Goal: Task Accomplishment & Management: Use online tool/utility

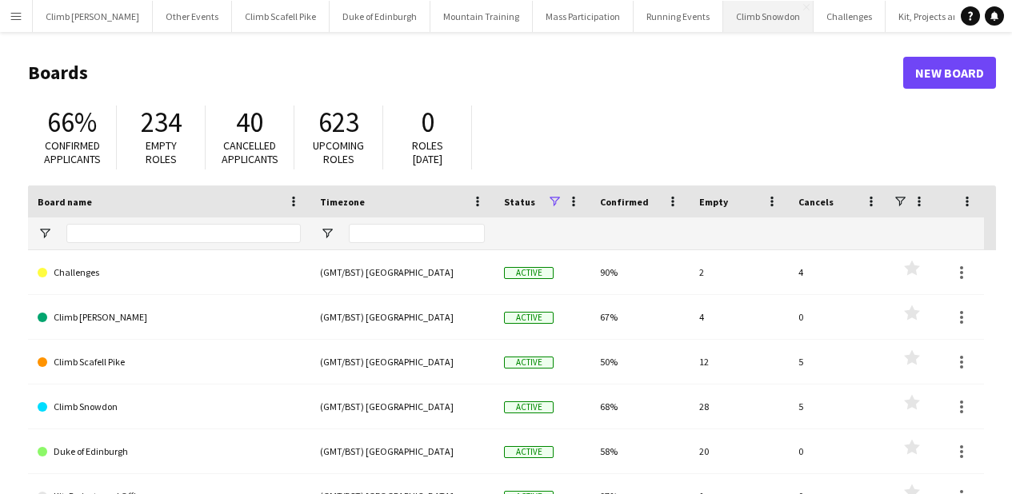
click at [737, 27] on button "Climb Snowdon Close" at bounding box center [768, 16] width 90 height 31
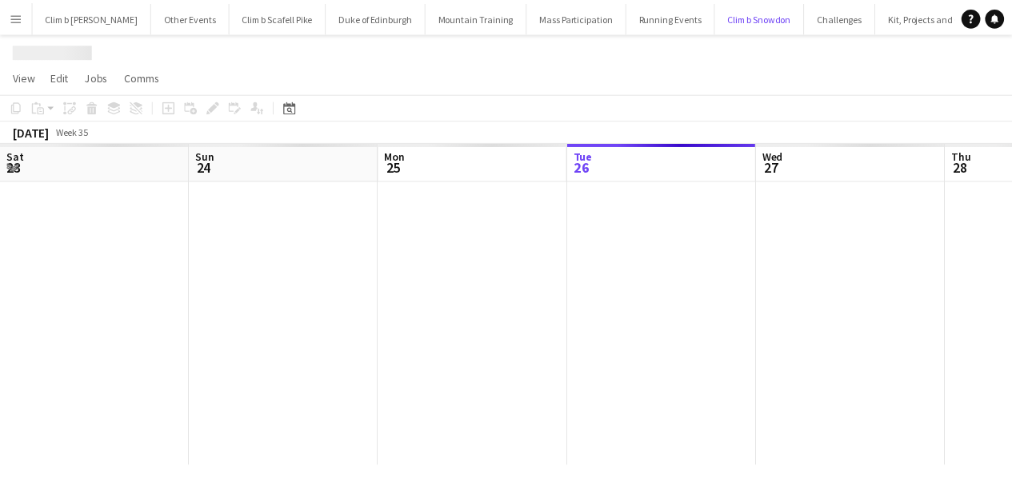
scroll to position [0, 382]
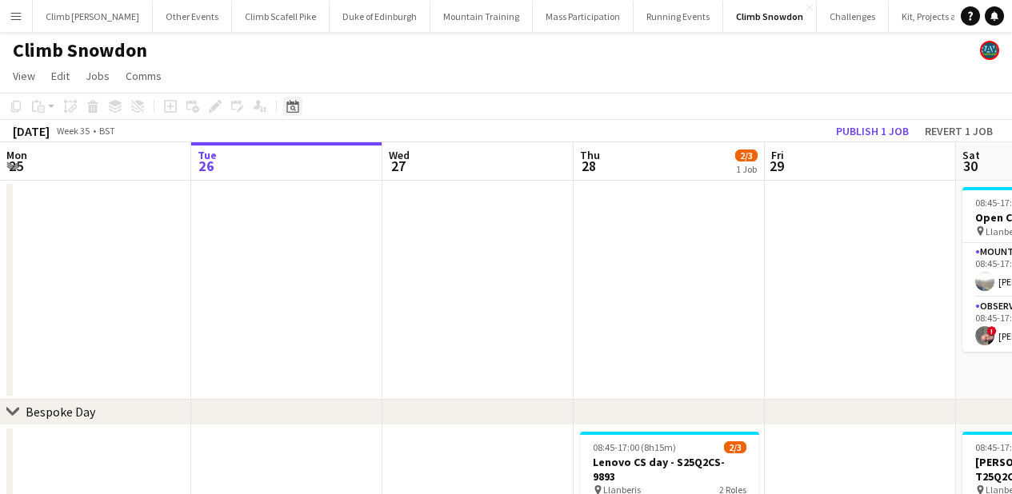
click at [297, 110] on icon "Date picker" at bounding box center [292, 106] width 13 height 13
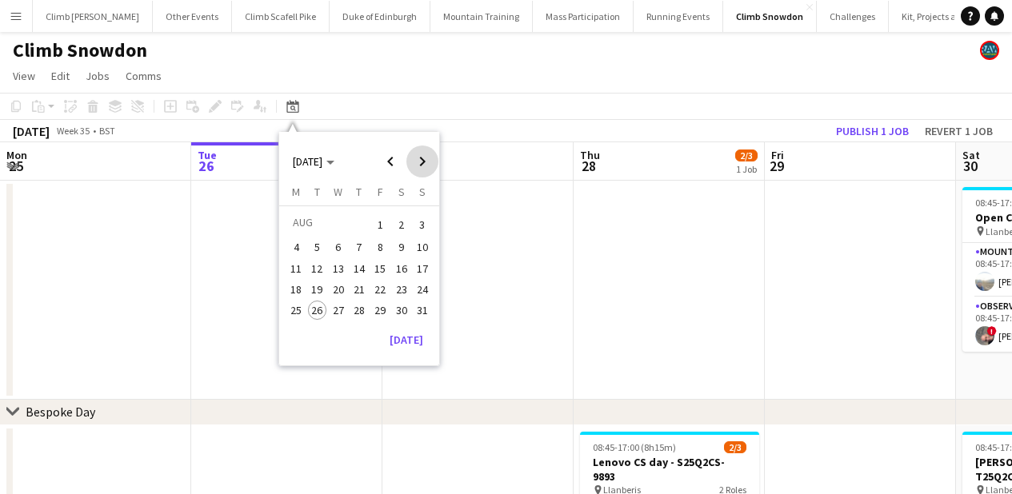
click at [414, 162] on span "Next month" at bounding box center [422, 162] width 32 height 32
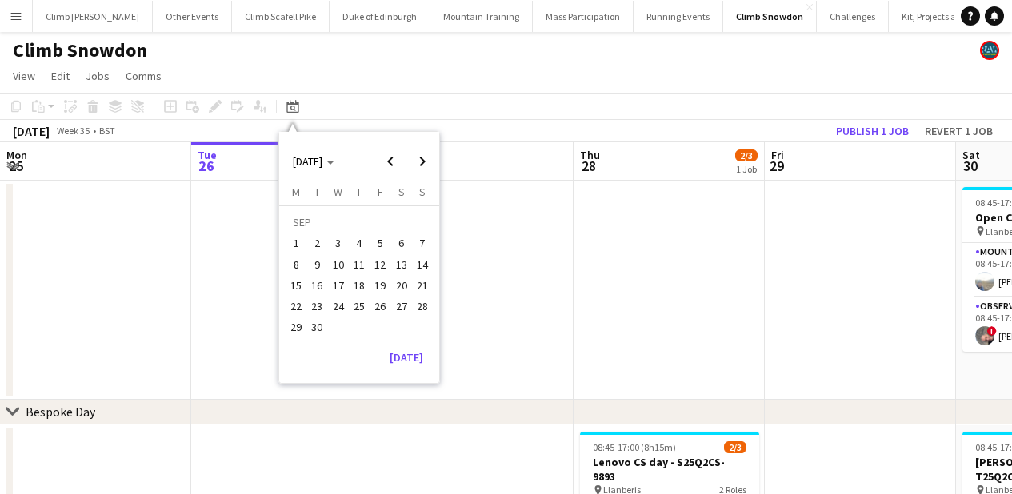
click at [323, 264] on span "9" at bounding box center [317, 264] width 19 height 19
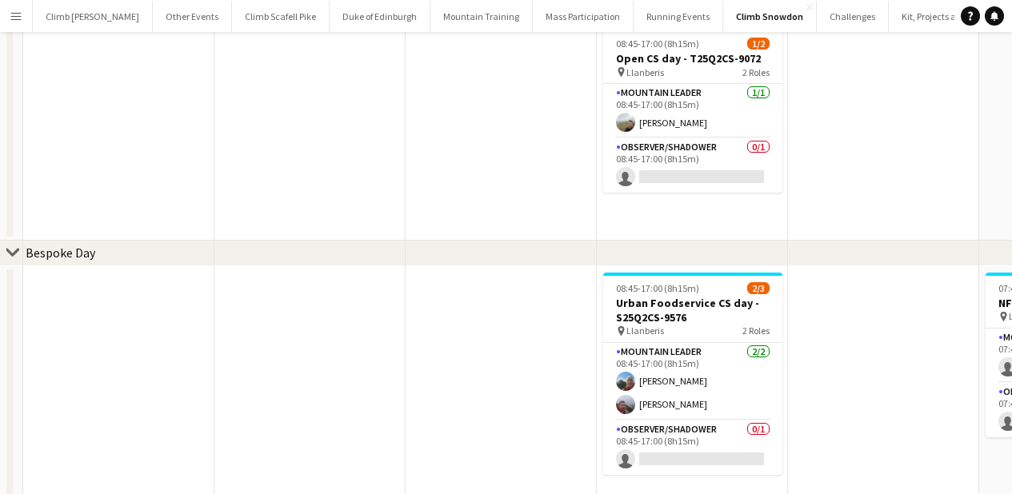
scroll to position [0, 0]
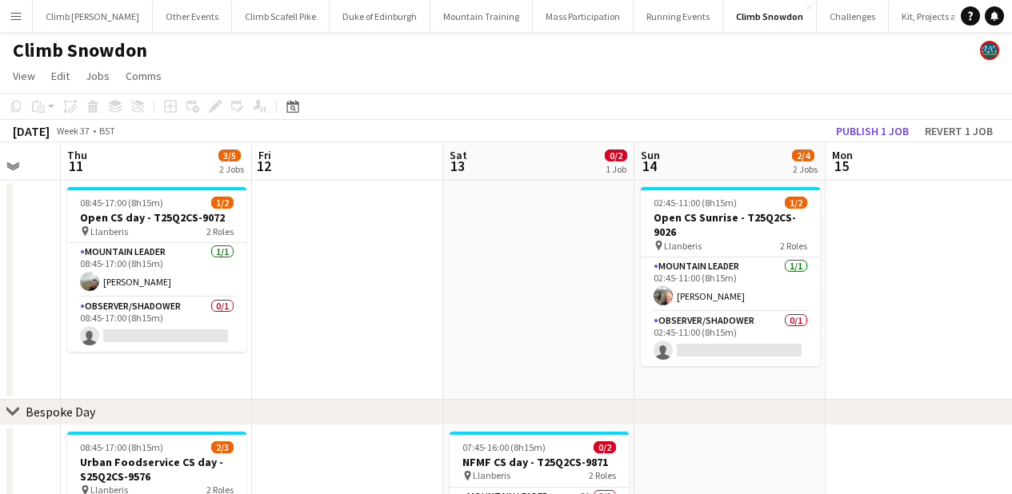
drag, startPoint x: 916, startPoint y: 290, endPoint x: 301, endPoint y: 281, distance: 615.0
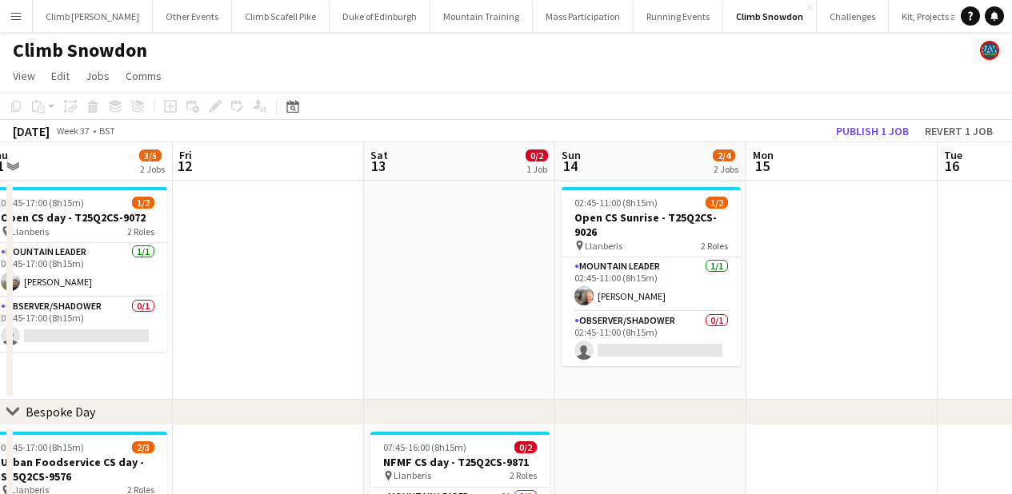
scroll to position [0, 574]
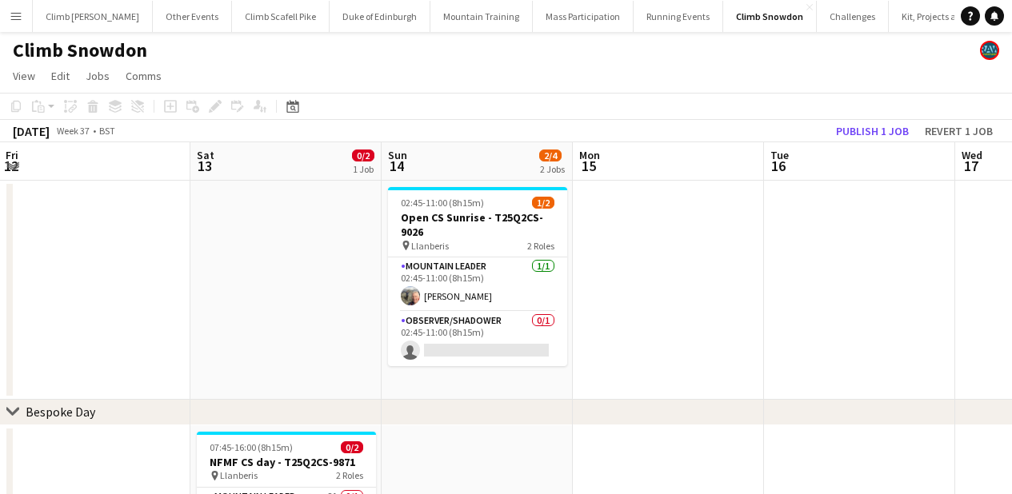
drag, startPoint x: 871, startPoint y: 324, endPoint x: 315, endPoint y: 313, distance: 555.9
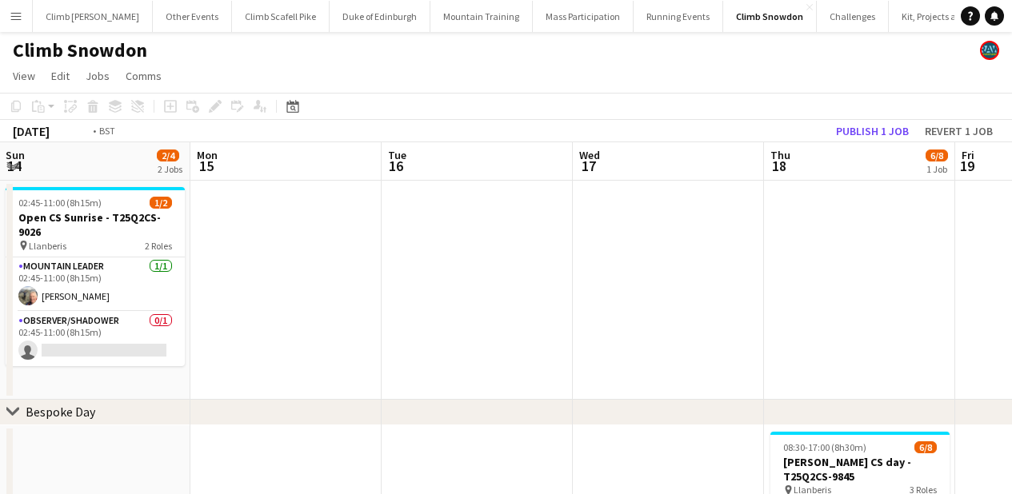
drag, startPoint x: 605, startPoint y: 357, endPoint x: 197, endPoint y: 350, distance: 407.9
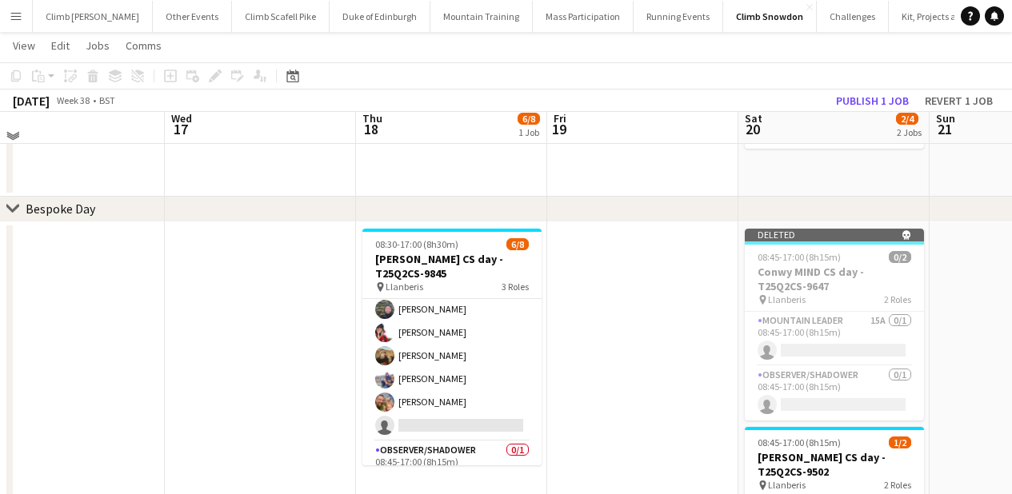
scroll to position [202, 0]
